Goal: Task Accomplishment & Management: Complete application form

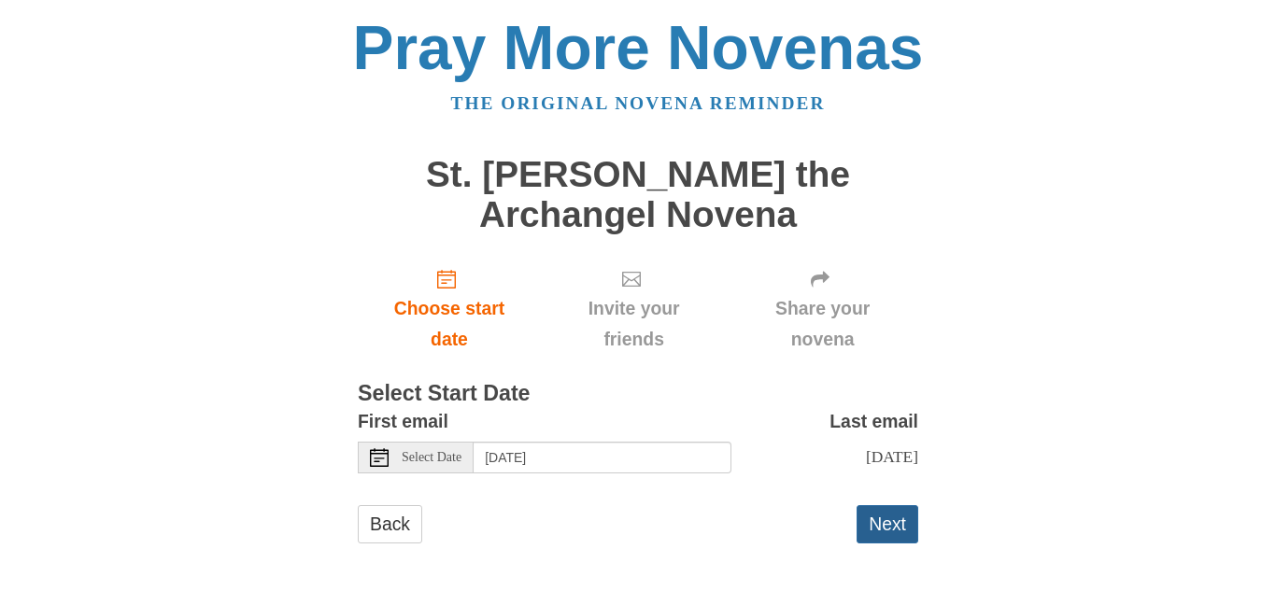
click at [882, 526] on button "Next" at bounding box center [888, 525] width 62 height 38
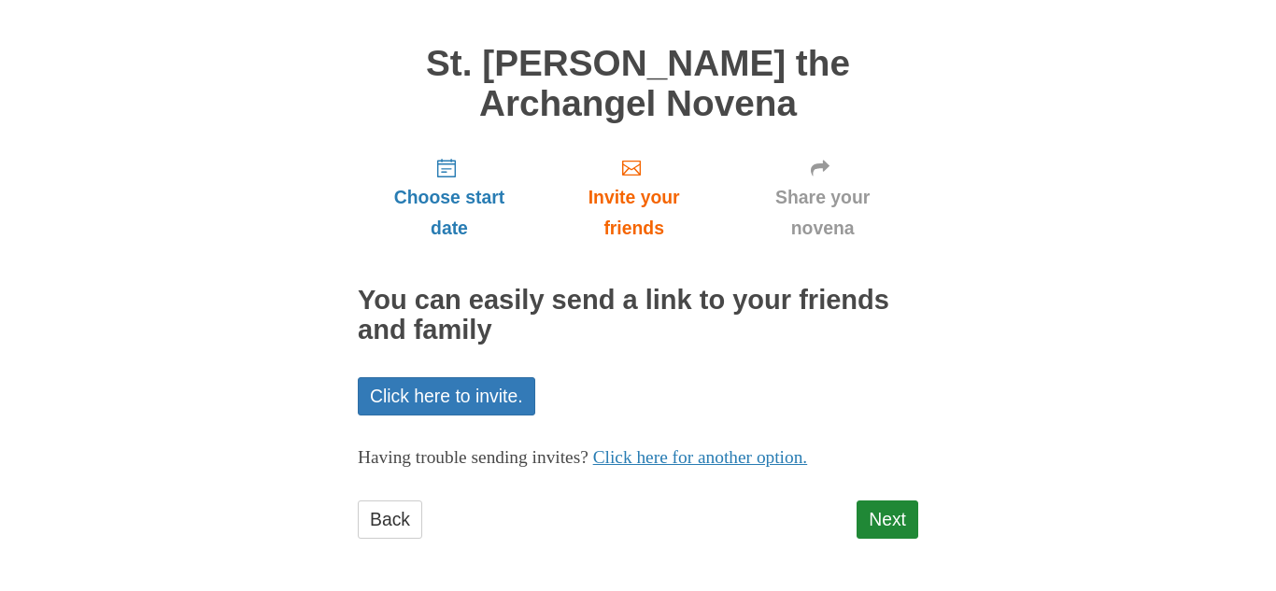
scroll to position [114, 0]
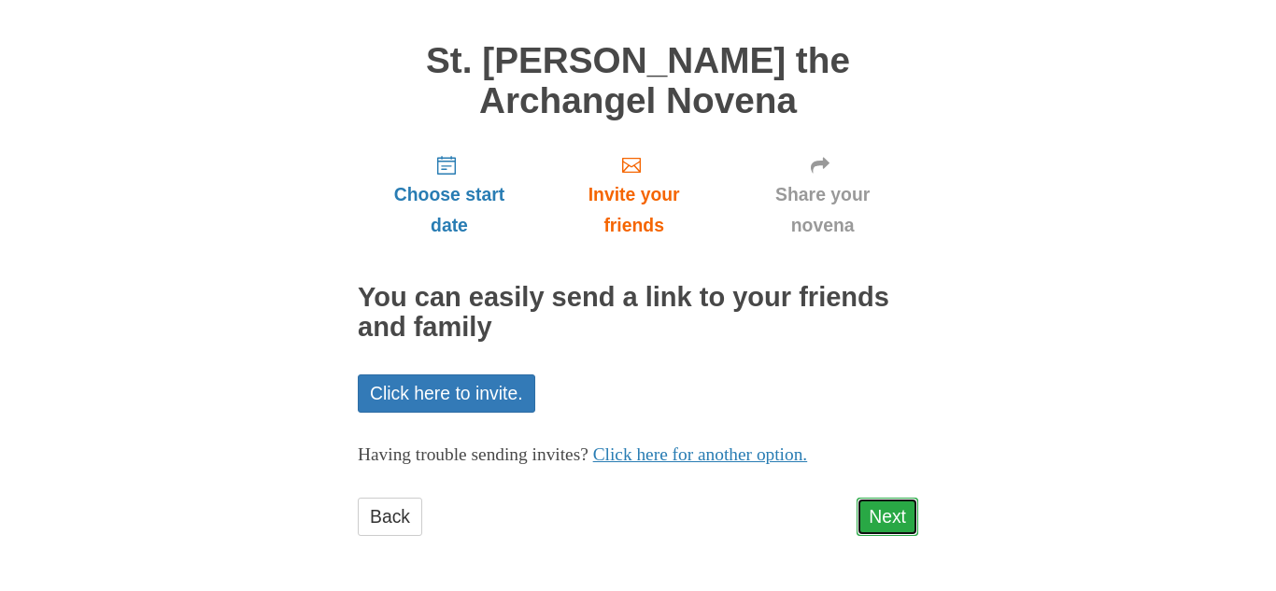
click at [886, 506] on link "Next" at bounding box center [888, 517] width 62 height 38
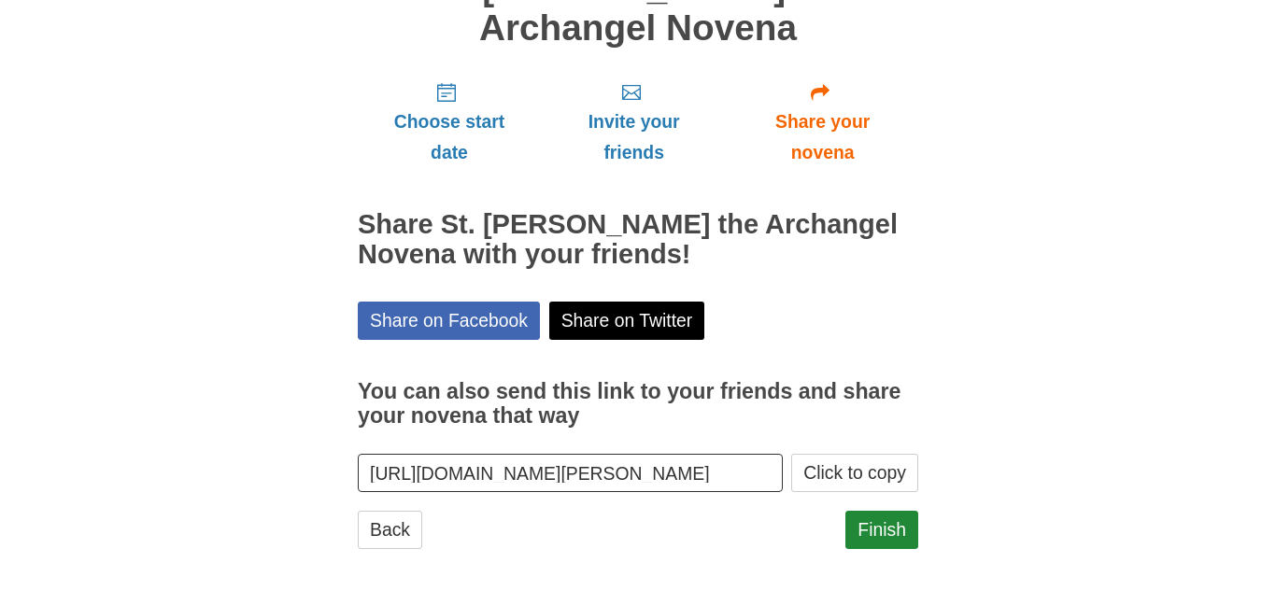
scroll to position [199, 0]
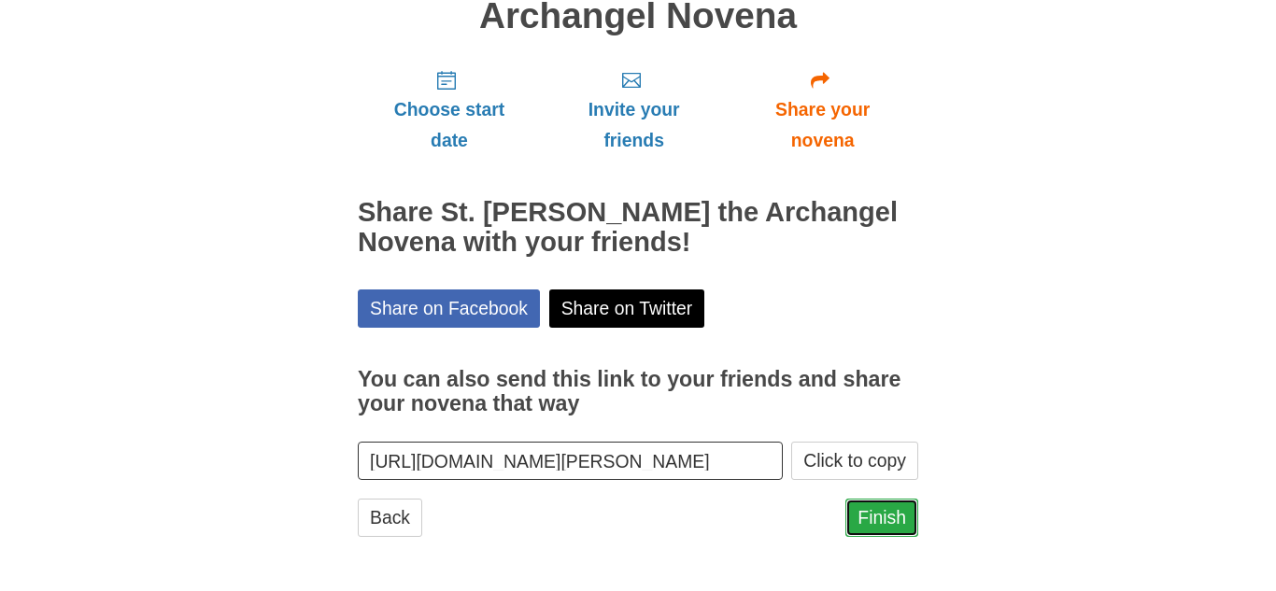
click at [869, 513] on link "Finish" at bounding box center [882, 518] width 73 height 38
